Goal: Task Accomplishment & Management: Complete application form

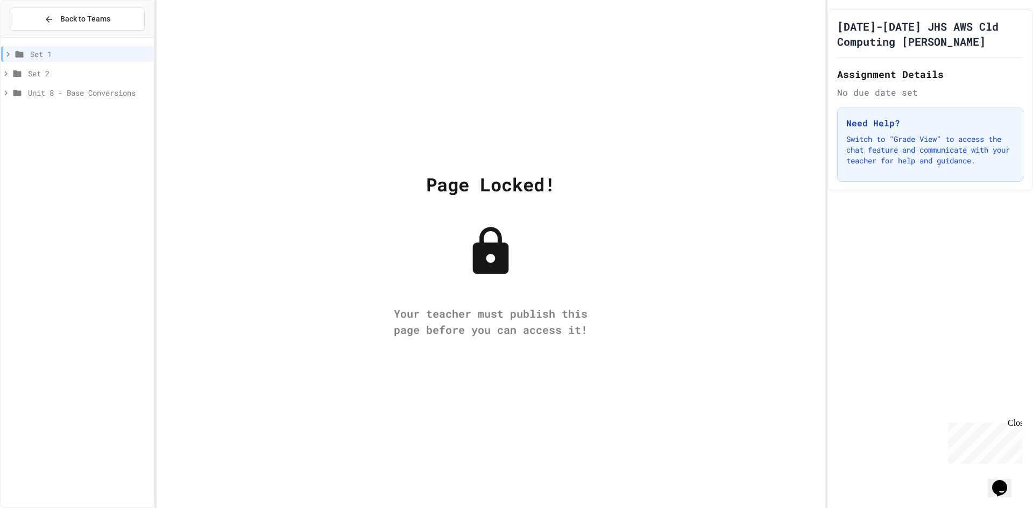
click at [1018, 425] on div "Close" at bounding box center [1014, 425] width 13 height 13
click at [123, 79] on span "Set 2" at bounding box center [88, 73] width 121 height 11
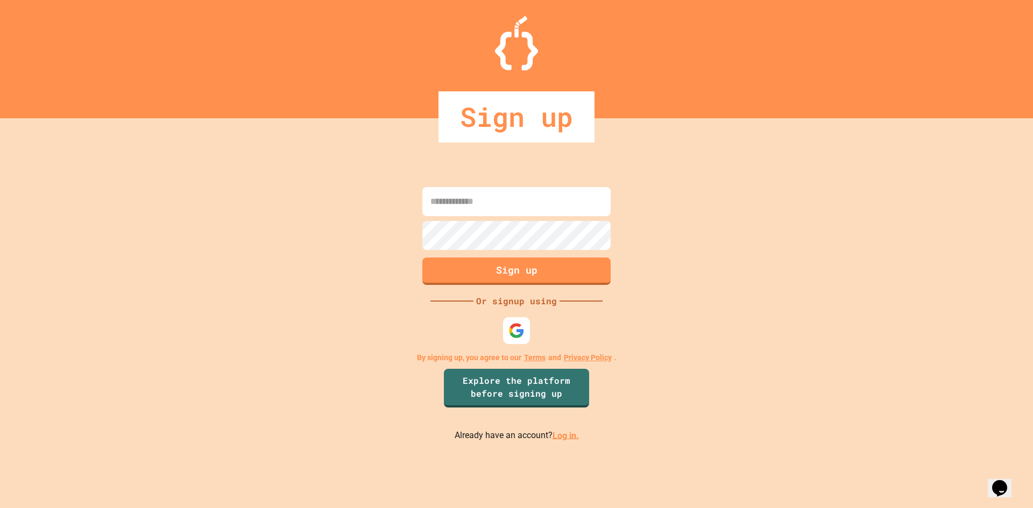
click at [501, 201] on input at bounding box center [516, 201] width 188 height 29
click at [507, 340] on div at bounding box center [517, 331] width 30 height 30
click at [565, 194] on input at bounding box center [516, 201] width 188 height 29
type input "**********"
click at [552, 272] on button "Sign up" at bounding box center [517, 270] width 192 height 28
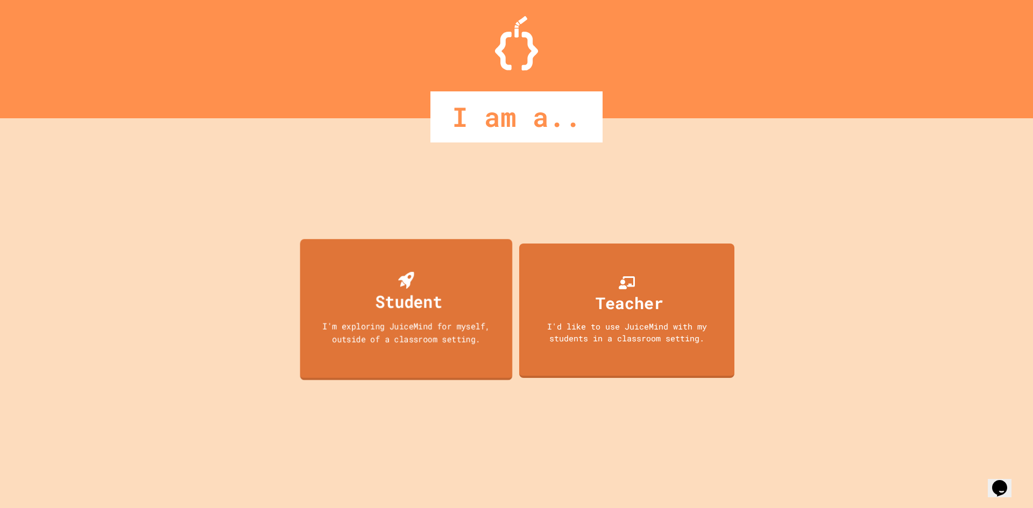
click at [396, 296] on div "Student" at bounding box center [408, 301] width 67 height 25
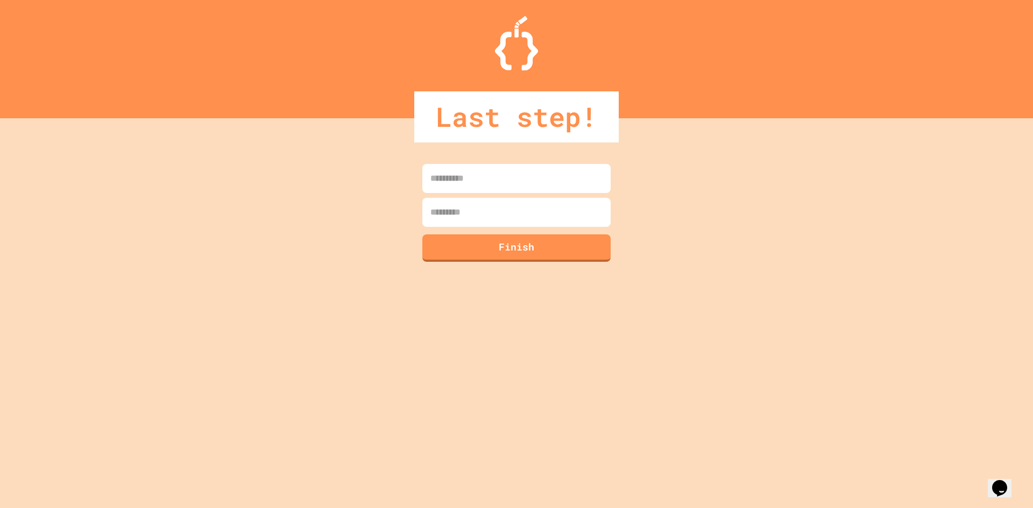
click at [499, 171] on input at bounding box center [516, 178] width 188 height 29
type input "******"
click at [456, 204] on input at bounding box center [516, 212] width 188 height 29
type input "**********"
click at [487, 253] on button "Finish" at bounding box center [517, 247] width 192 height 28
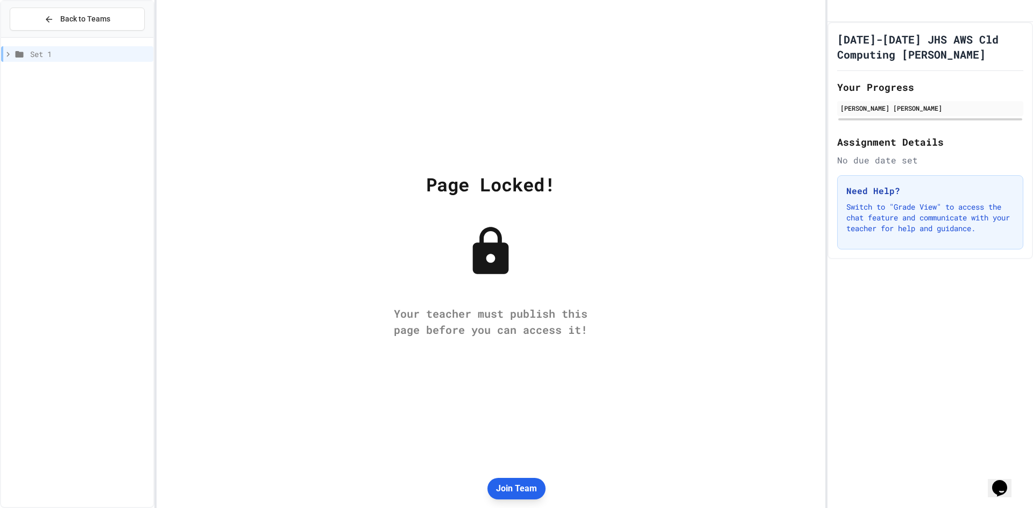
click at [516, 487] on button "Join Team" at bounding box center [516, 489] width 58 height 22
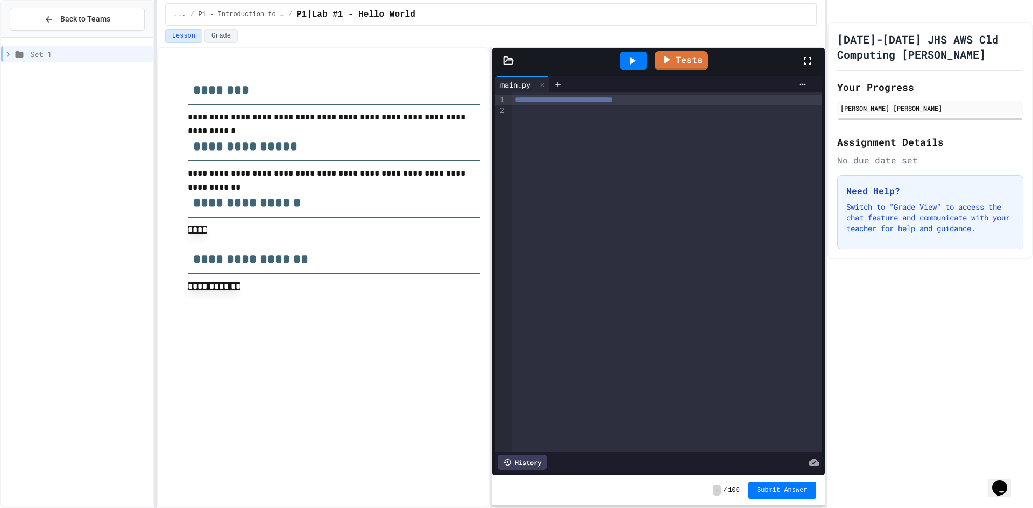
click at [533, 109] on div at bounding box center [667, 110] width 310 height 11
click at [628, 55] on icon at bounding box center [632, 60] width 13 height 13
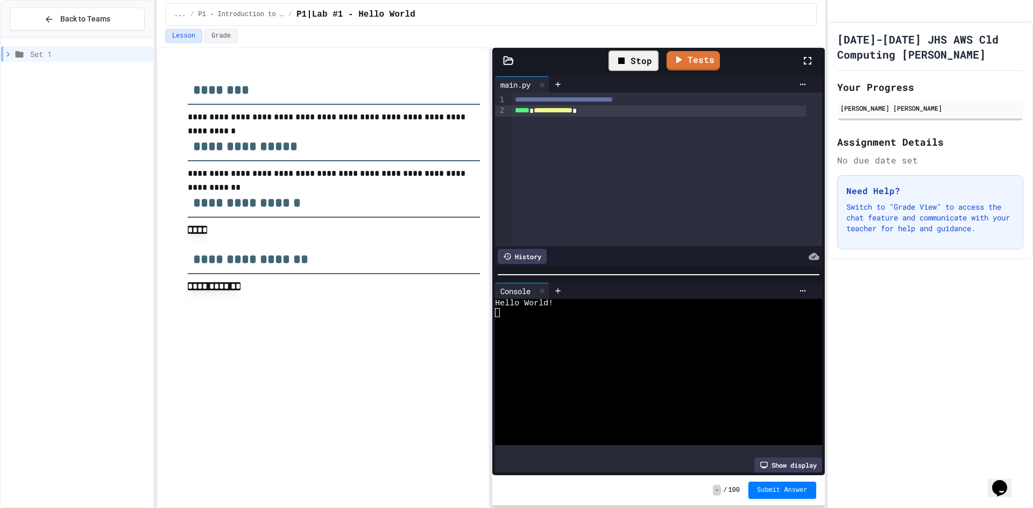
click at [692, 70] on div "Stop Tests" at bounding box center [662, 60] width 276 height 31
click at [694, 53] on link "Tests" at bounding box center [693, 59] width 48 height 20
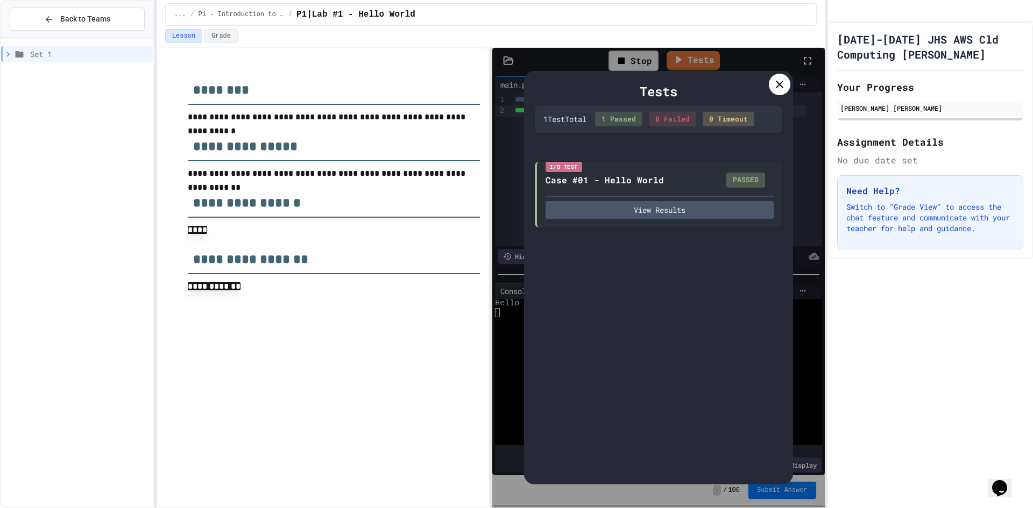
click at [777, 90] on icon at bounding box center [779, 84] width 13 height 13
